Goal: Check status: Check status

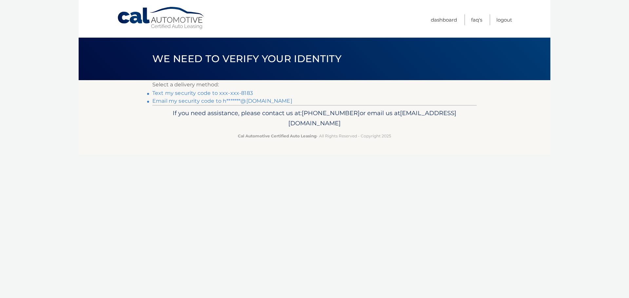
click at [237, 93] on link "Text my security code to xxx-xxx-8183" at bounding box center [202, 93] width 100 height 6
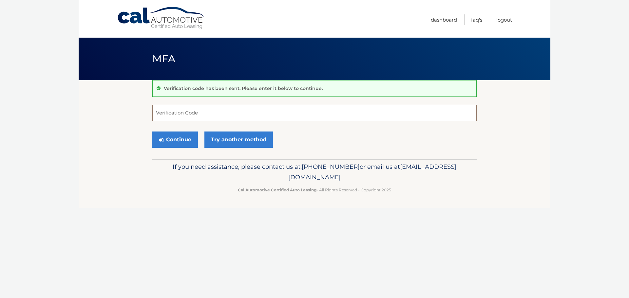
click at [231, 110] on input "Verification Code" at bounding box center [314, 113] width 324 height 16
type input "126086"
click at [152, 132] on button "Continue" at bounding box center [175, 140] width 46 height 16
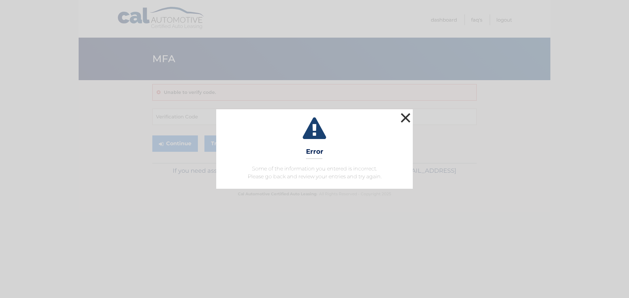
click at [402, 121] on button "×" at bounding box center [405, 117] width 13 height 13
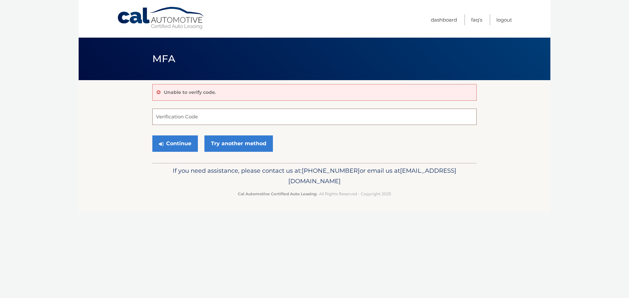
click at [275, 120] on input "Verification Code" at bounding box center [314, 117] width 324 height 16
type input "325000"
click at [178, 142] on button "Continue" at bounding box center [175, 144] width 46 height 16
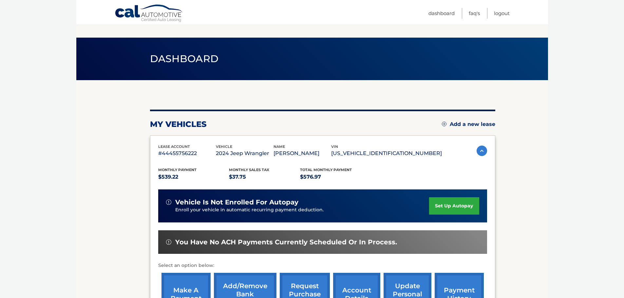
scroll to position [87, 0]
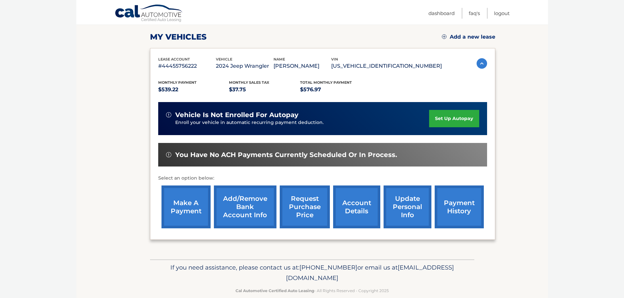
click at [306, 216] on link "request purchase price" at bounding box center [305, 207] width 50 height 43
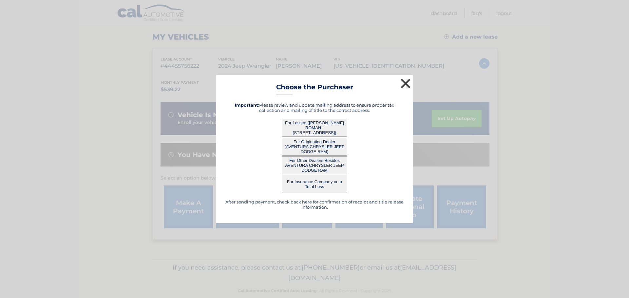
click at [403, 83] on button "×" at bounding box center [405, 83] width 13 height 13
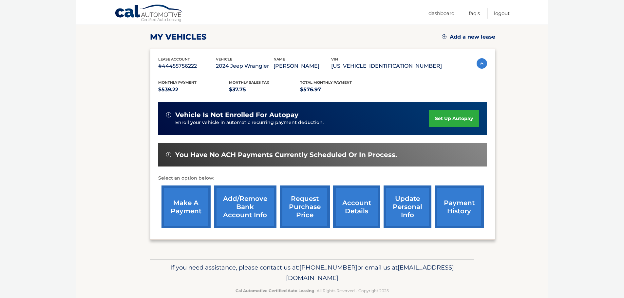
click at [305, 222] on link "request purchase price" at bounding box center [305, 207] width 50 height 43
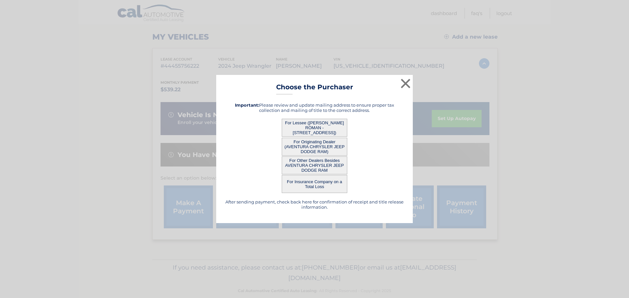
click at [308, 131] on button "For Lessee (JULIO HERNANDEZ ROMAN - 2138 SOUTHWEST 22ND TERRACE, , MIAMI, FL 33…" at bounding box center [314, 128] width 65 height 18
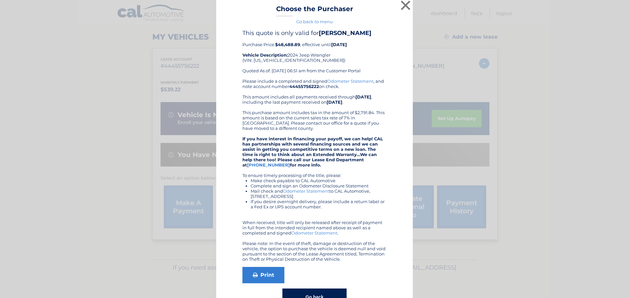
scroll to position [0, 0]
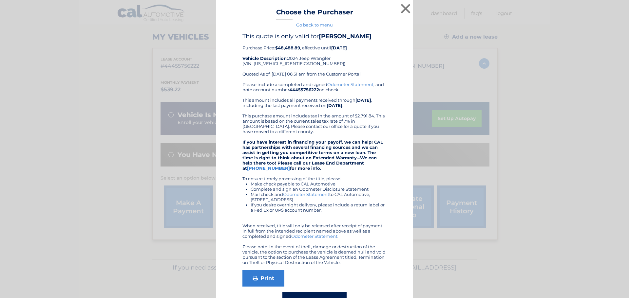
drag, startPoint x: 298, startPoint y: 170, endPoint x: 287, endPoint y: 140, distance: 31.7
click at [287, 140] on div "Please include a completed and signed Odometer Statement , and note account num…" at bounding box center [314, 173] width 144 height 183
click at [405, 9] on button "×" at bounding box center [405, 8] width 13 height 13
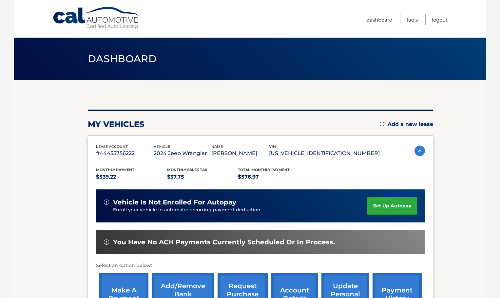
scroll to position [87, 0]
